Goal: Register for event/course

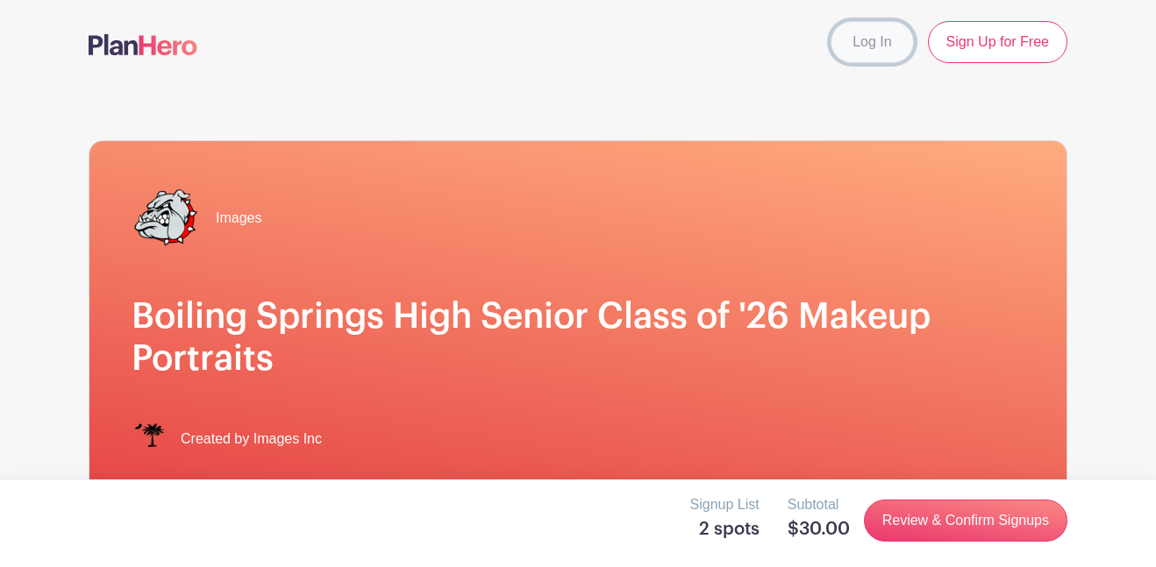
click at [870, 47] on link "Log In" at bounding box center [872, 42] width 82 height 42
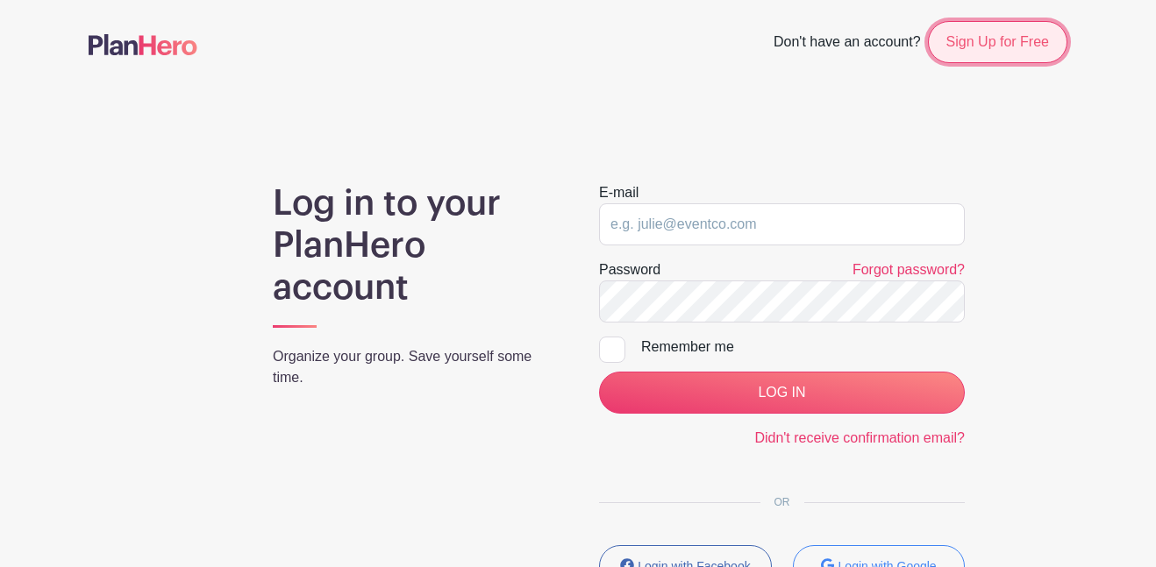
click at [989, 34] on link "Sign Up for Free" at bounding box center [997, 42] width 139 height 42
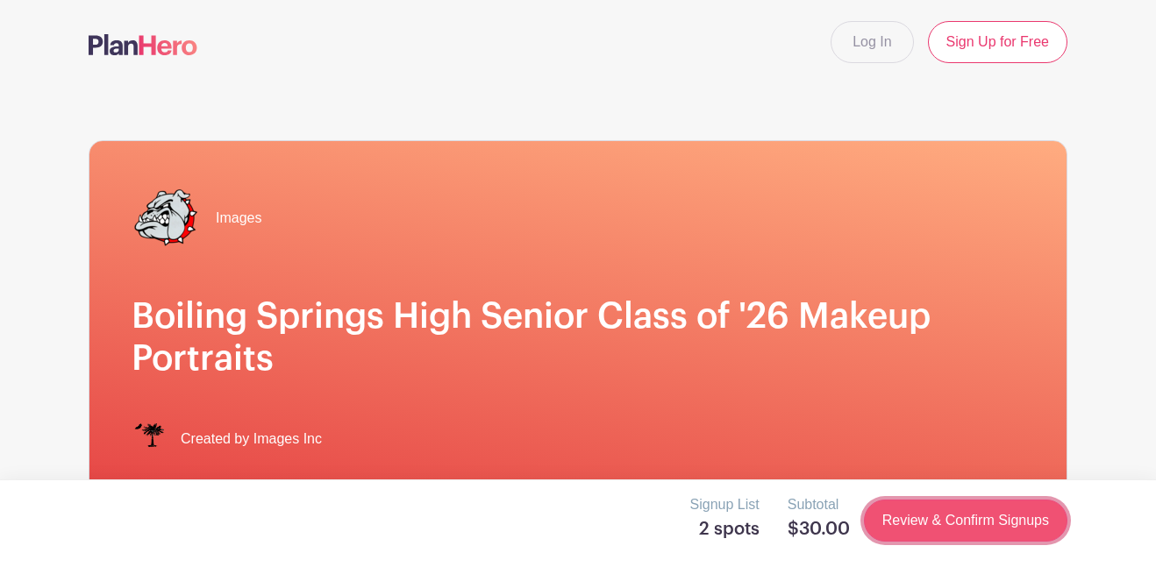
click at [987, 536] on link "Review & Confirm Signups" at bounding box center [965, 521] width 203 height 42
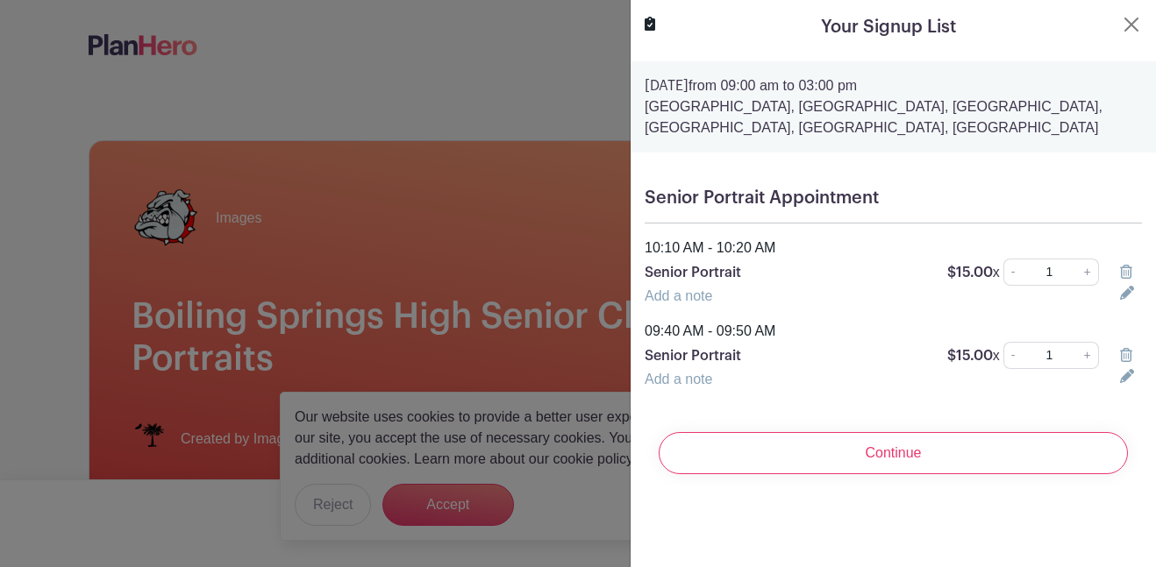
click at [1123, 355] on icon at bounding box center [1126, 355] width 12 height 14
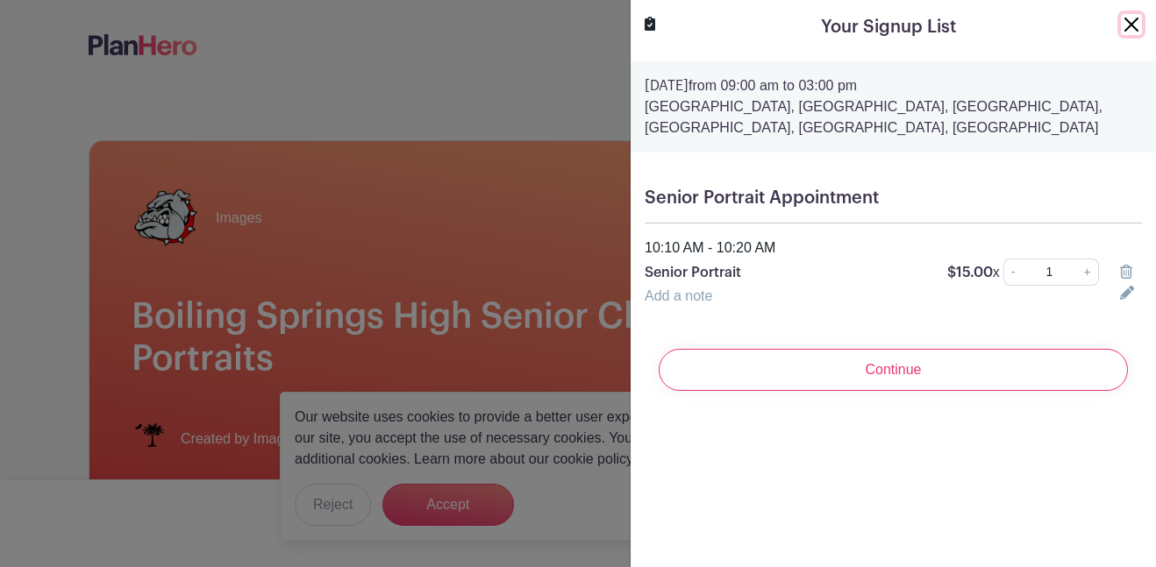
click at [1122, 19] on button "Close" at bounding box center [1131, 24] width 21 height 21
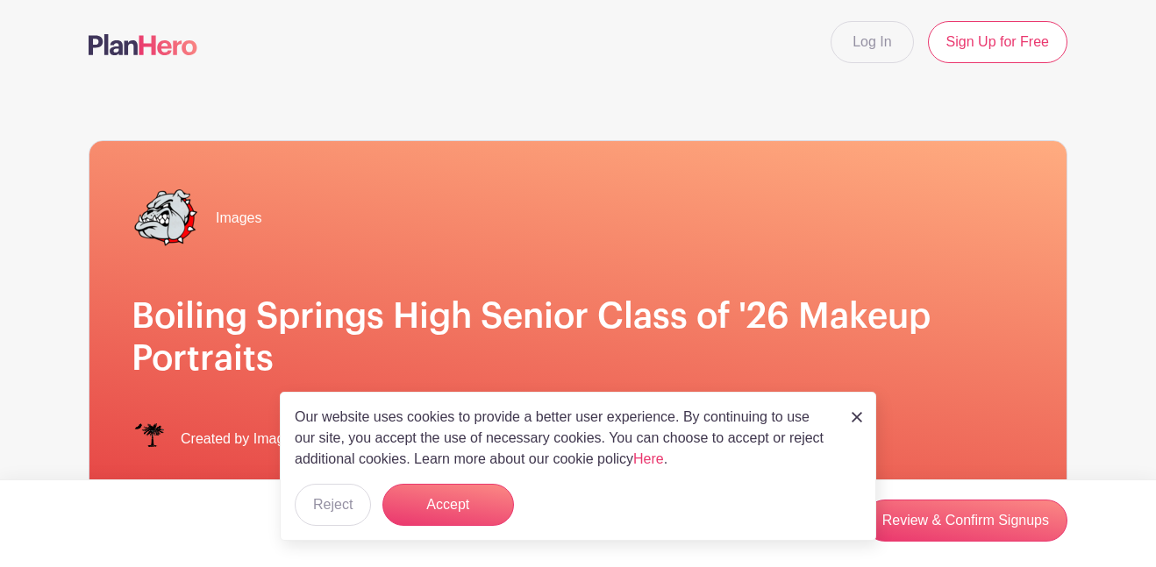
click at [860, 413] on img at bounding box center [857, 417] width 11 height 11
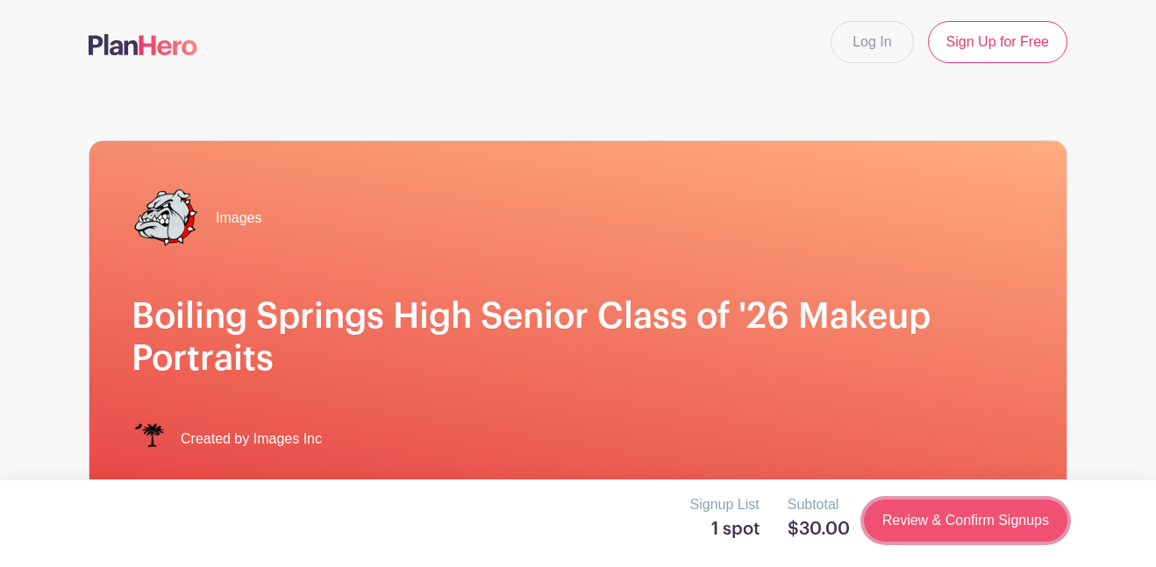
click at [916, 535] on link "Review & Confirm Signups" at bounding box center [965, 521] width 203 height 42
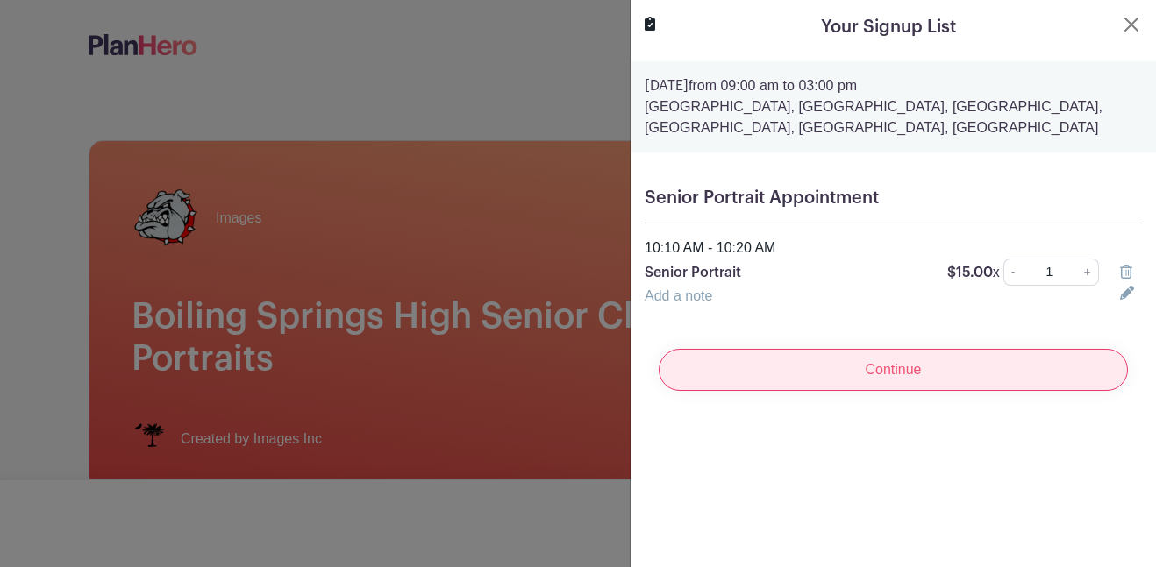
click at [930, 381] on input "Continue" at bounding box center [893, 370] width 469 height 42
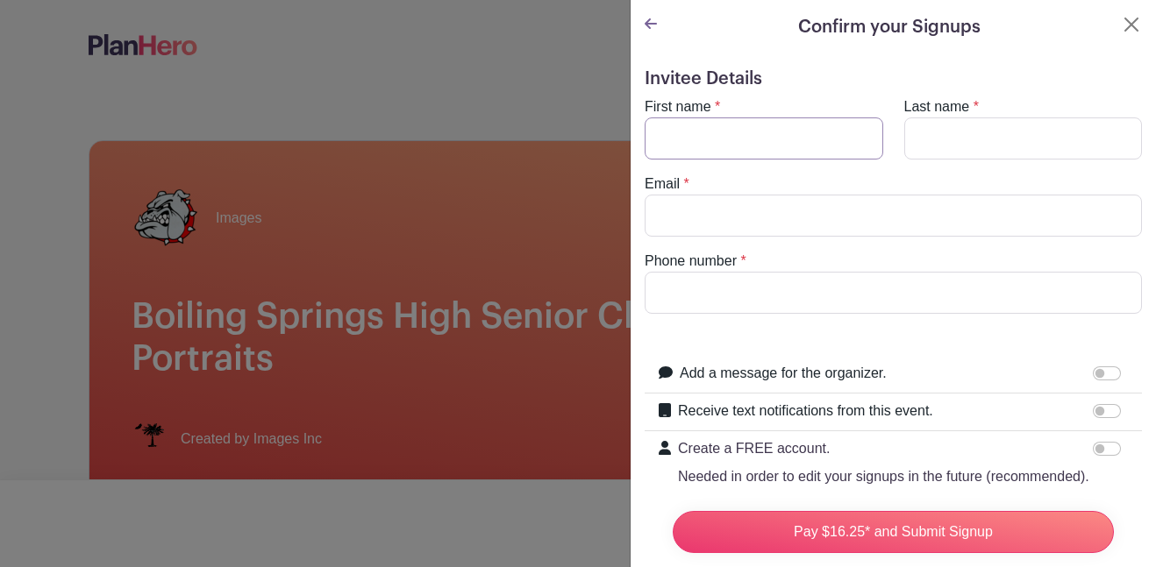
click at [726, 141] on input "First name" at bounding box center [764, 139] width 239 height 42
type input "[PERSON_NAME]"
click at [921, 149] on input "Last name" at bounding box center [1023, 139] width 239 height 42
type input "V"
type input "[PERSON_NAME]"
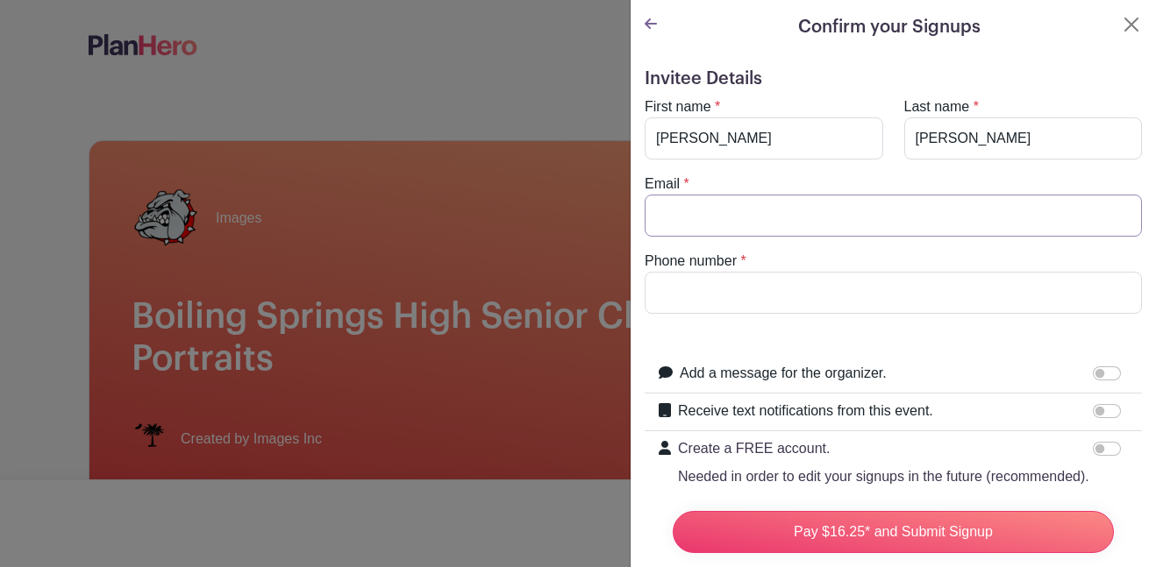
click at [842, 223] on input "Email" at bounding box center [893, 216] width 497 height 42
type input "[EMAIL_ADDRESS][DOMAIN_NAME]"
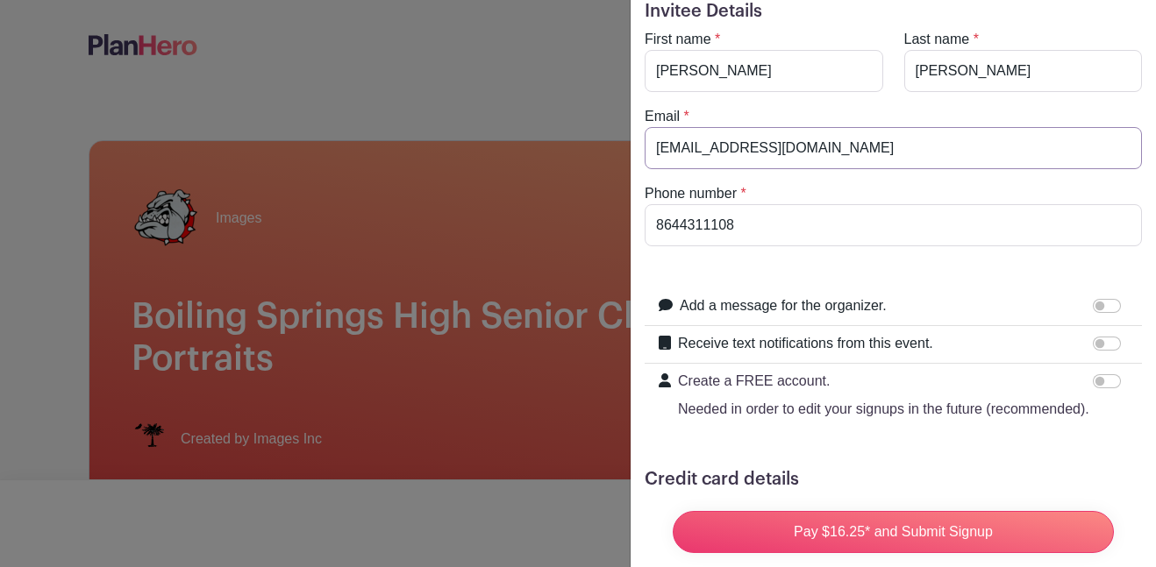
scroll to position [39, 0]
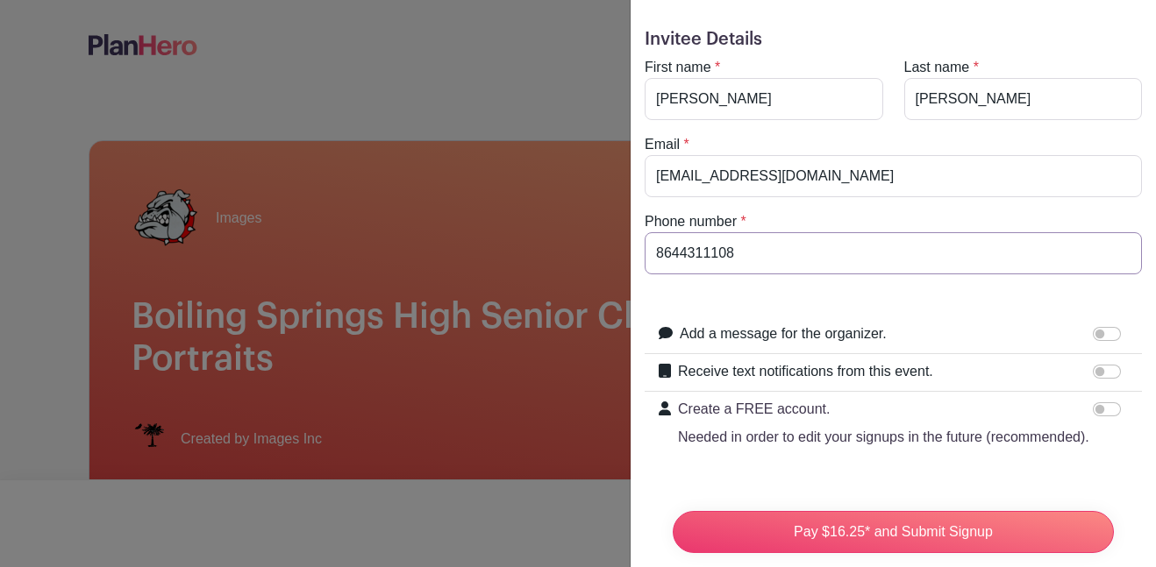
click at [750, 249] on input "8644311108" at bounding box center [893, 253] width 497 height 42
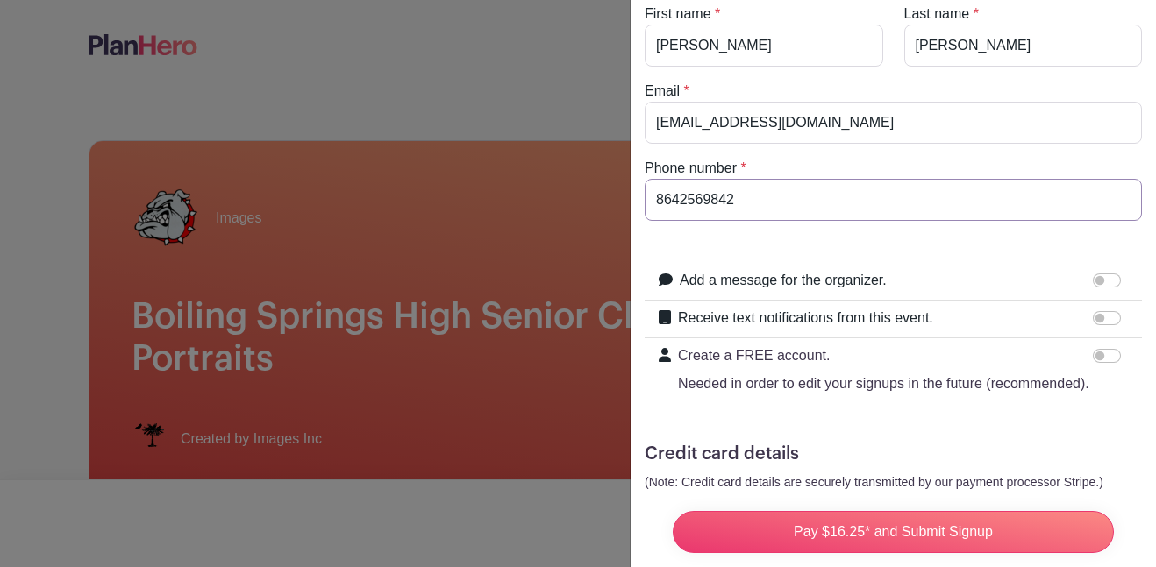
type input "8642569842"
click at [1101, 284] on input "Add a message for the organizer." at bounding box center [1107, 281] width 28 height 14
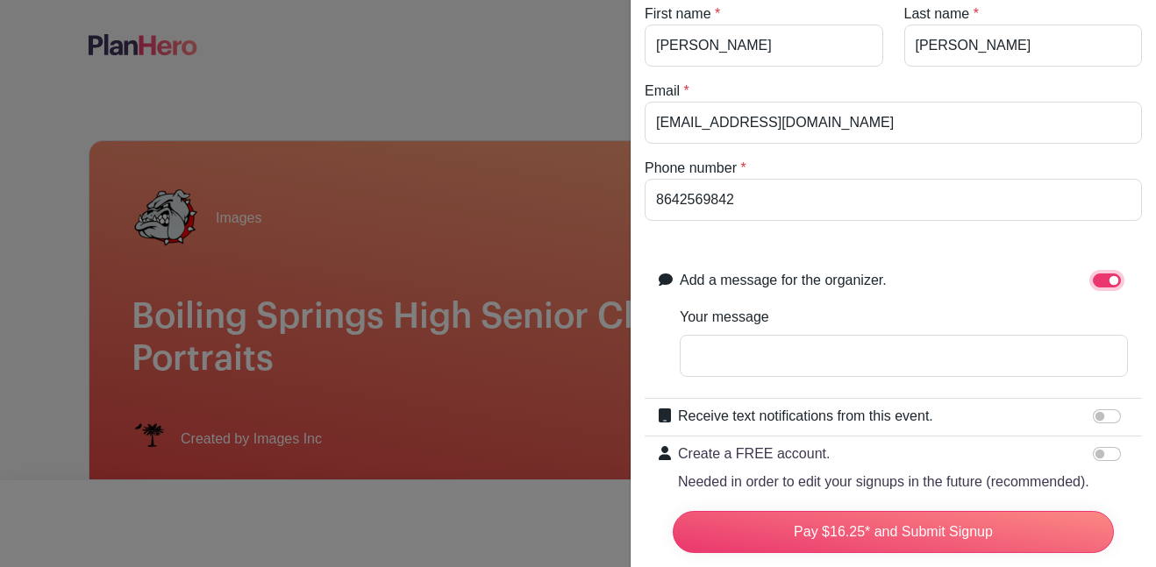
click at [1115, 282] on input "Add a message for the organizer." at bounding box center [1107, 281] width 28 height 14
checkbox input "false"
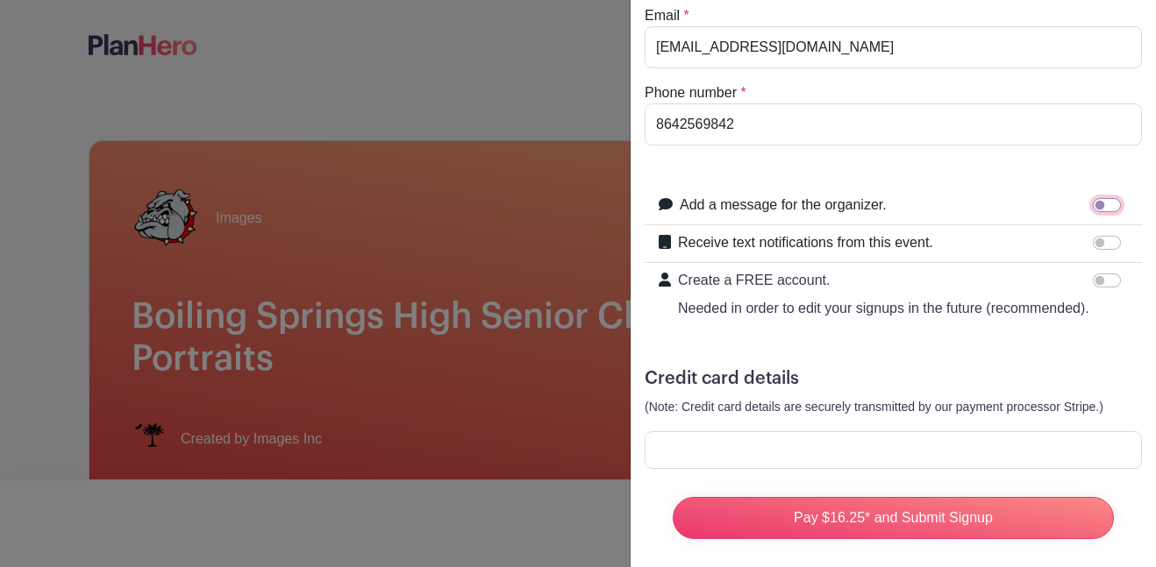
scroll to position [171, 0]
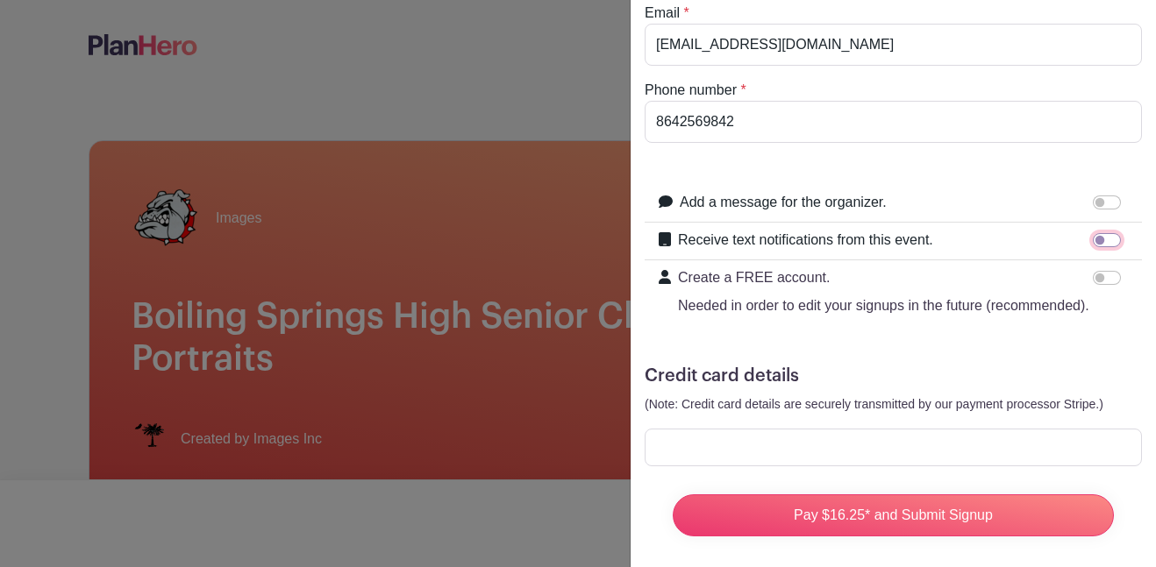
click at [1108, 236] on input "Receive text notifications from this event." at bounding box center [1107, 240] width 28 height 14
checkbox input "true"
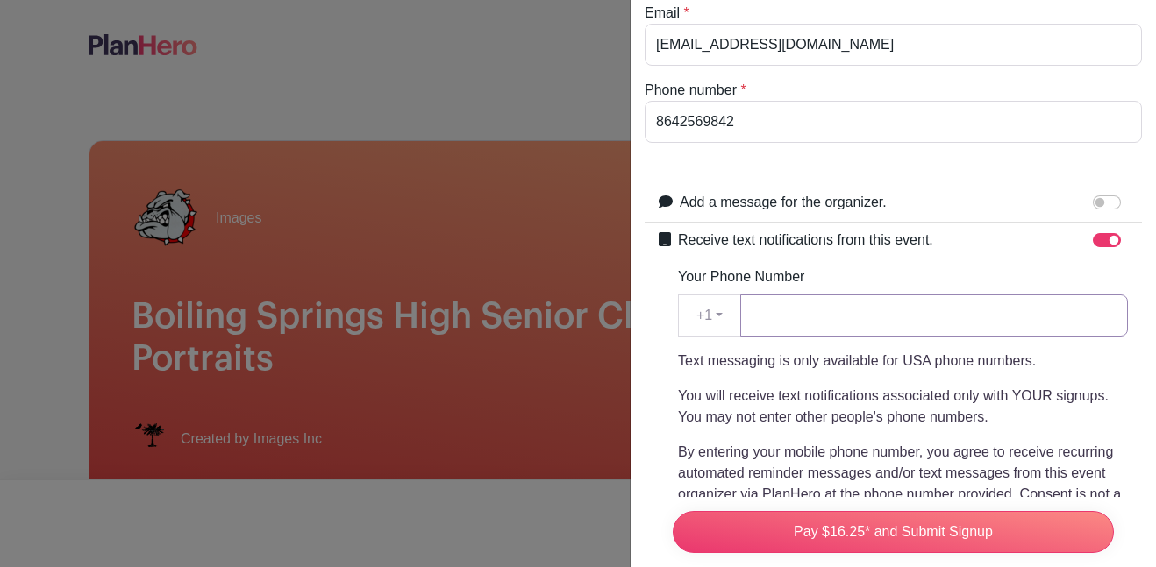
click at [920, 322] on input "Your Phone Number" at bounding box center [934, 316] width 388 height 42
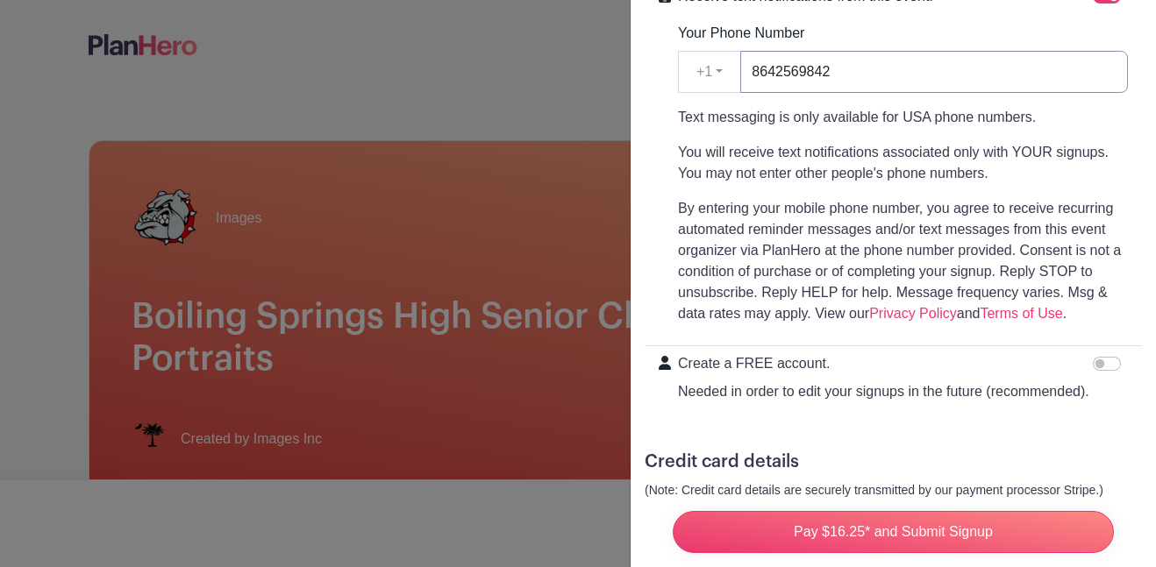
scroll to position [512, 0]
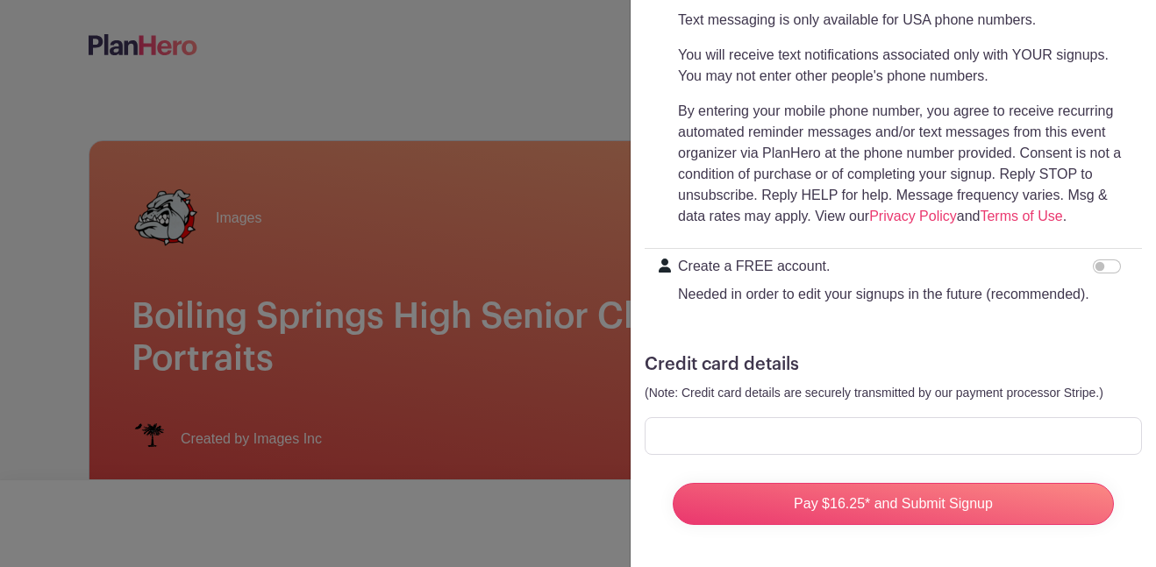
type input "8642569842"
